Goal: Task Accomplishment & Management: Complete application form

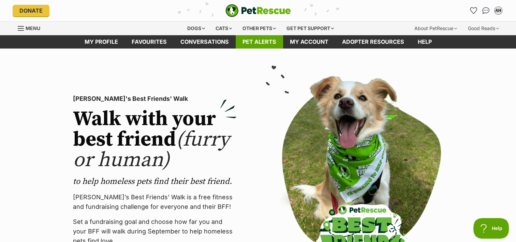
click at [262, 44] on link "Pet alerts" at bounding box center [259, 41] width 47 height 13
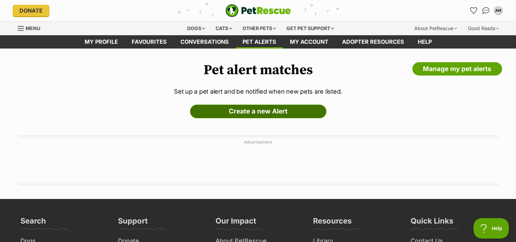
click at [254, 113] on link "Create a new Alert" at bounding box center [258, 111] width 136 height 14
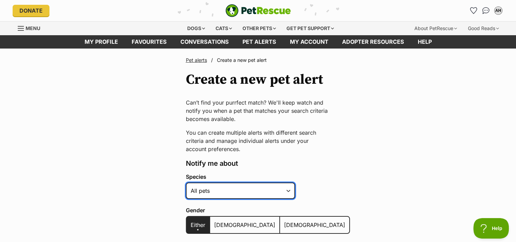
click at [285, 187] on select "Alpaca Bird Cat Chicken Cow Dog Donkey Duck Ferret Fish Goat Goose Guinea Fowl …" at bounding box center [240, 190] width 109 height 16
select select "1"
click at [186, 182] on select "Alpaca Bird Cat Chicken Cow Dog Donkey Duck Ferret Fish Goat Goose Guinea Fowl …" at bounding box center [240, 190] width 109 height 16
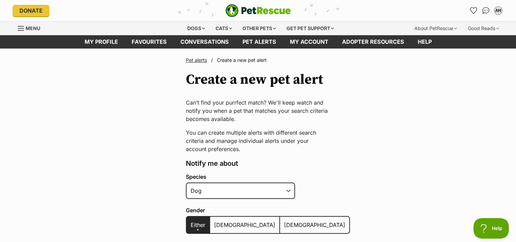
click at [284, 222] on span "Female" at bounding box center [314, 224] width 61 height 7
click at [284, 220] on input "Female" at bounding box center [284, 220] width 0 height 0
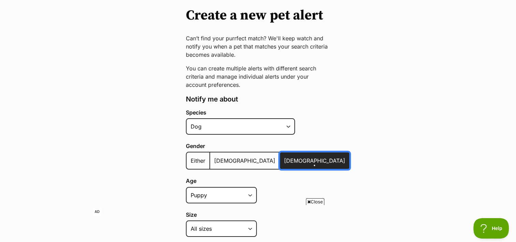
scroll to position [68, 0]
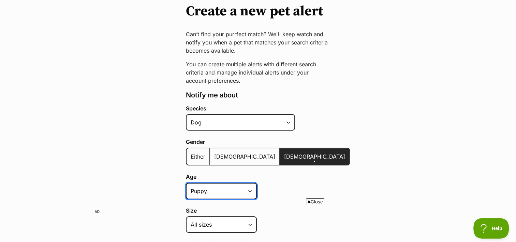
click at [251, 192] on select "Puppy Adult Senior All ages" at bounding box center [221, 191] width 71 height 16
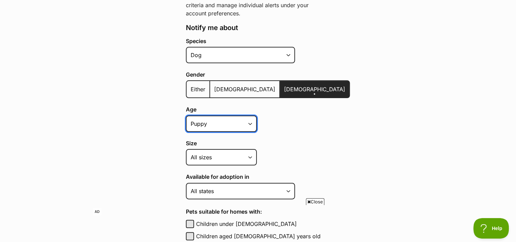
scroll to position [136, 0]
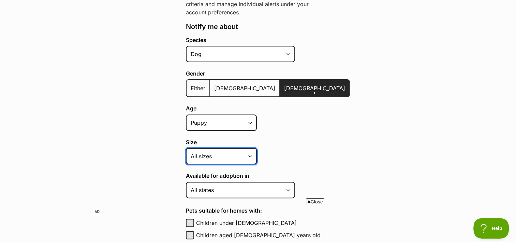
click at [250, 153] on select "Small Medium Large All sizes" at bounding box center [221, 156] width 71 height 16
select select "medium"
click at [186, 148] on select "Small Medium Large All sizes" at bounding box center [221, 156] width 71 height 16
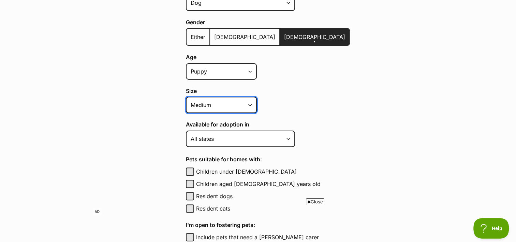
scroll to position [205, 0]
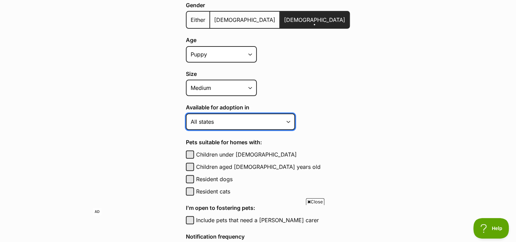
click at [288, 119] on select "Australian Capital Territory New South Wales Northern Territory Queensland Sout…" at bounding box center [240, 121] width 109 height 16
select select "1"
click at [186, 113] on select "Australian Capital Territory New South Wales Northern Territory Queensland Sout…" at bounding box center [240, 121] width 109 height 16
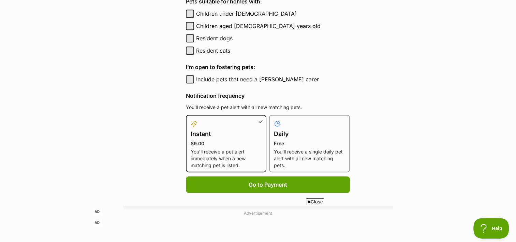
scroll to position [375, 0]
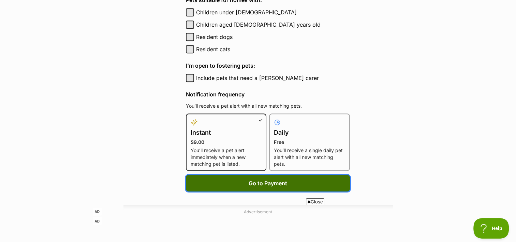
click at [301, 177] on button "Go to Payment" at bounding box center [268, 183] width 164 height 16
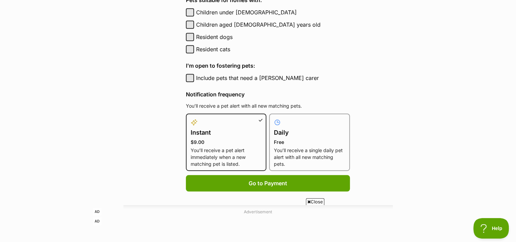
click at [296, 123] on div at bounding box center [309, 122] width 71 height 8
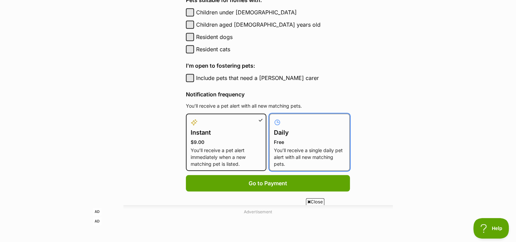
click at [274, 118] on input "Daily Free You’ll receive a single daily pet alert with all new matching pets." at bounding box center [273, 117] width 0 height 0
radio input "true"
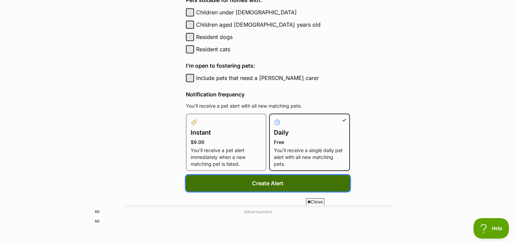
click at [277, 182] on button "Create Alert" at bounding box center [268, 183] width 164 height 16
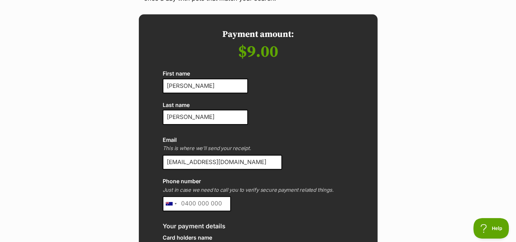
scroll to position [34, 0]
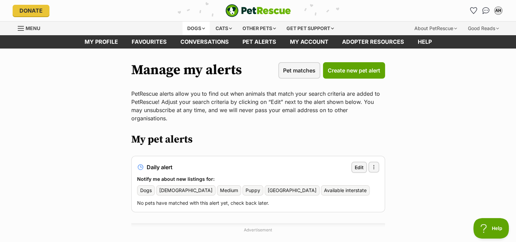
click at [196, 27] on div "Dogs" at bounding box center [196, 28] width 27 height 14
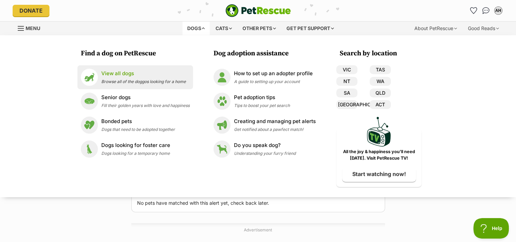
click at [127, 74] on p "View all dogs" at bounding box center [143, 74] width 85 height 8
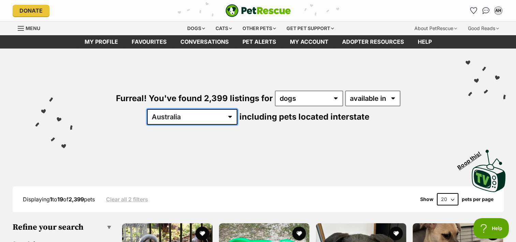
click at [237, 109] on select "[GEOGRAPHIC_DATA] [GEOGRAPHIC_DATA] [GEOGRAPHIC_DATA] [GEOGRAPHIC_DATA] [GEOGRA…" at bounding box center [192, 117] width 90 height 16
select select "[GEOGRAPHIC_DATA]"
click at [237, 109] on select "[GEOGRAPHIC_DATA] [GEOGRAPHIC_DATA] [GEOGRAPHIC_DATA] [GEOGRAPHIC_DATA] [GEOGRA…" at bounding box center [192, 117] width 90 height 16
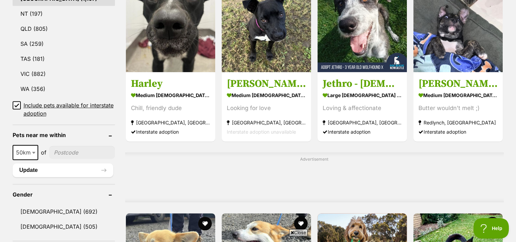
scroll to position [409, 0]
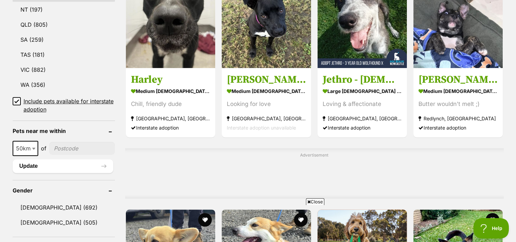
click at [74, 146] on input"] "postcode" at bounding box center [82, 148] width 66 height 13
type input"] "2326"
click at [33, 147] on b at bounding box center [33, 148] width 3 height 2
select select "100"
click at [86, 166] on button "Update" at bounding box center [63, 166] width 101 height 14
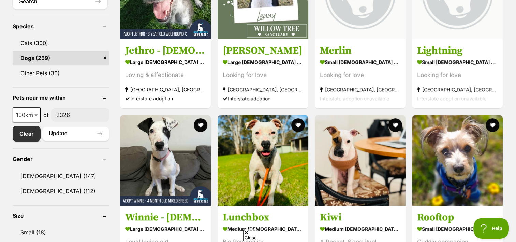
scroll to position [273, 0]
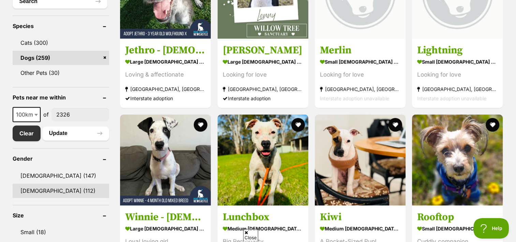
click at [43, 189] on link "Female (112)" at bounding box center [61, 190] width 97 height 14
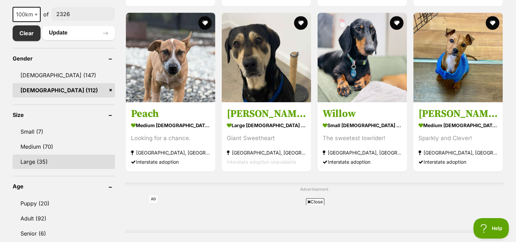
scroll to position [375, 0]
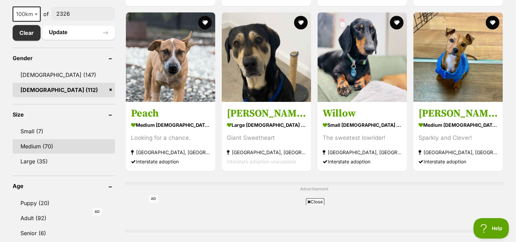
click at [38, 144] on link "Medium (70)" at bounding box center [64, 146] width 102 height 14
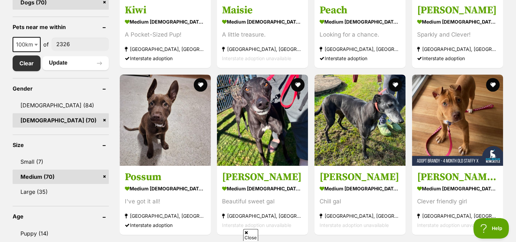
scroll to position [341, 0]
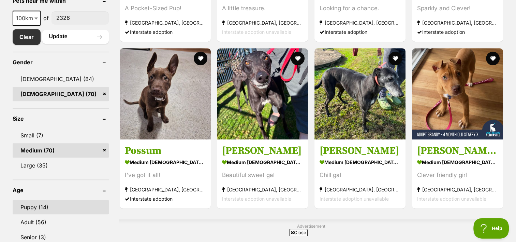
click at [37, 208] on link "Puppy (14)" at bounding box center [61, 207] width 96 height 14
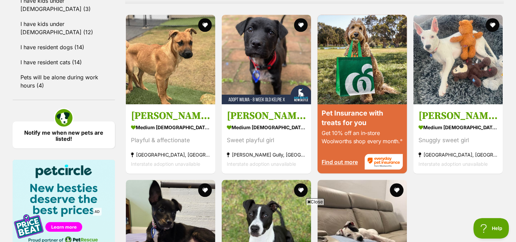
scroll to position [580, 0]
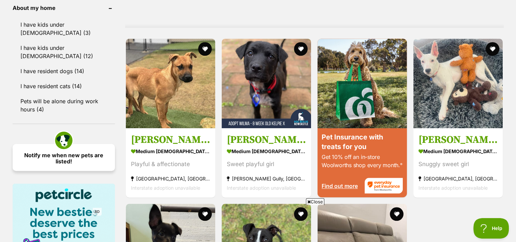
click at [83, 147] on link "Notify me when new pets are listed!" at bounding box center [64, 157] width 102 height 27
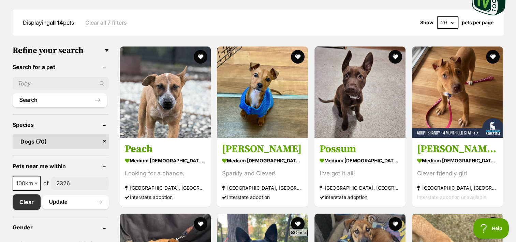
scroll to position [171, 0]
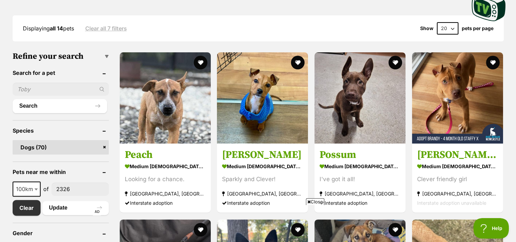
click at [85, 87] on input "text" at bounding box center [61, 89] width 96 height 13
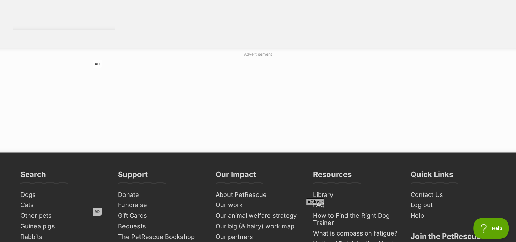
scroll to position [1126, 0]
